Goal: Check status: Check status

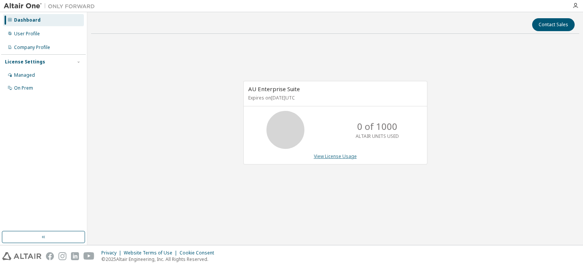
click at [322, 157] on link "View License Usage" at bounding box center [335, 156] width 43 height 6
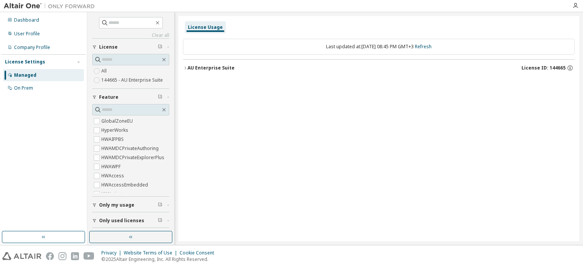
scroll to position [16, 0]
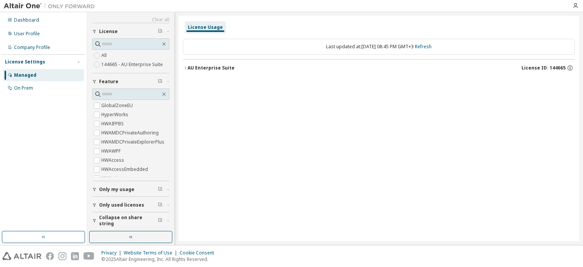
click at [201, 26] on div "License Usage" at bounding box center [205, 27] width 35 height 6
click at [543, 71] on div "License ID: 144665" at bounding box center [548, 68] width 53 height 7
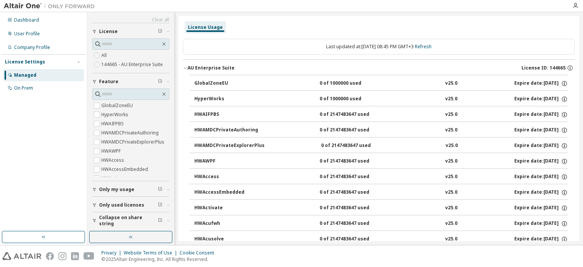
click at [561, 69] on span "License ID: 144665" at bounding box center [544, 68] width 44 height 6
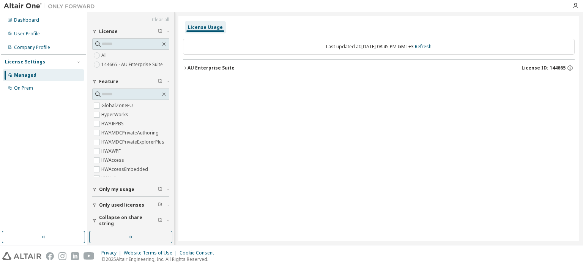
click at [550, 68] on span "License ID: 144665" at bounding box center [544, 68] width 44 height 6
